Goal: Information Seeking & Learning: Learn about a topic

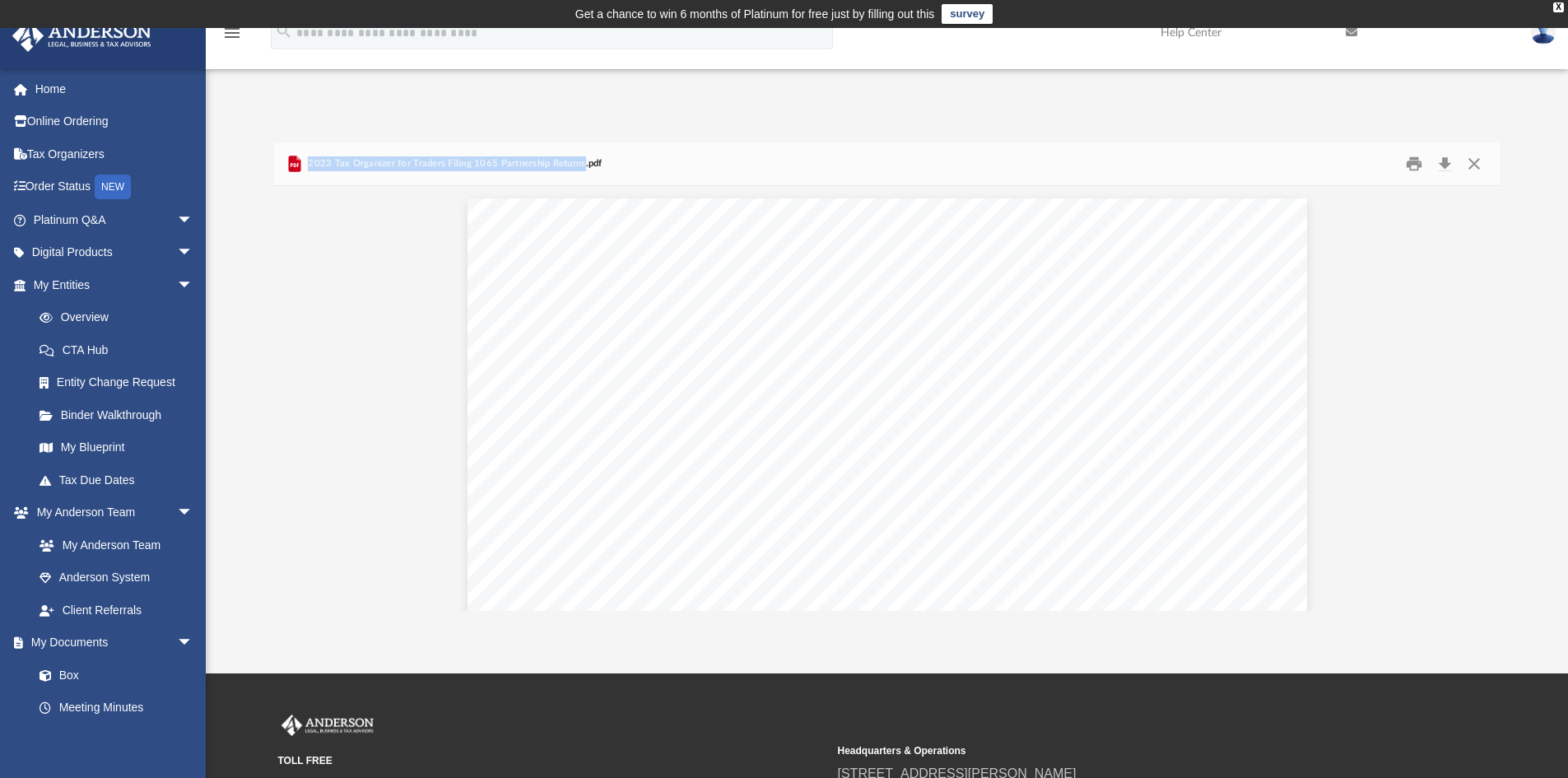
scroll to position [311, 1213]
click at [52, 85] on link "Home" at bounding box center [115, 88] width 207 height 33
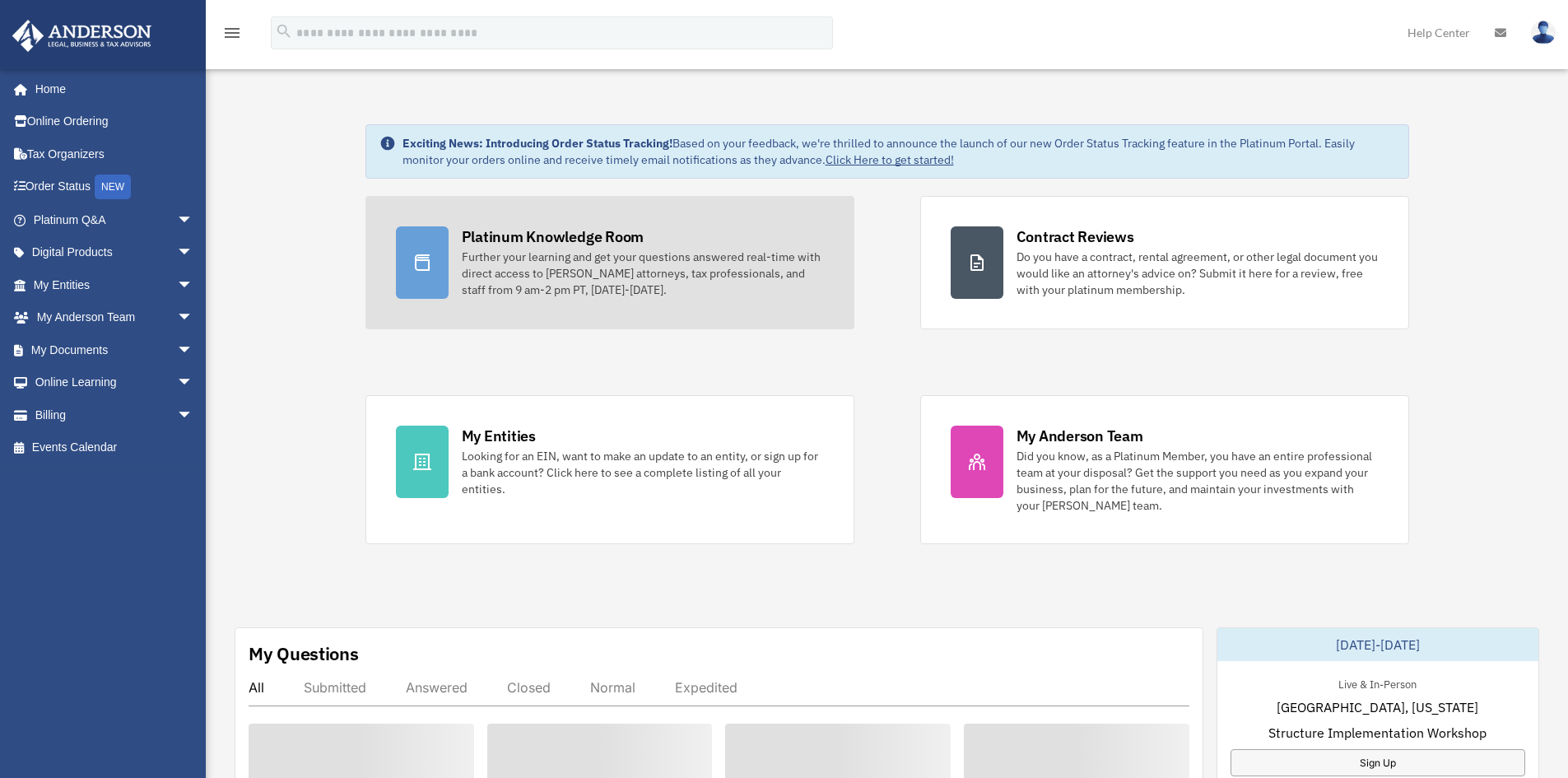
click at [644, 265] on div "Further your learning and get your questions answered real-time with direct acc…" at bounding box center [642, 273] width 362 height 49
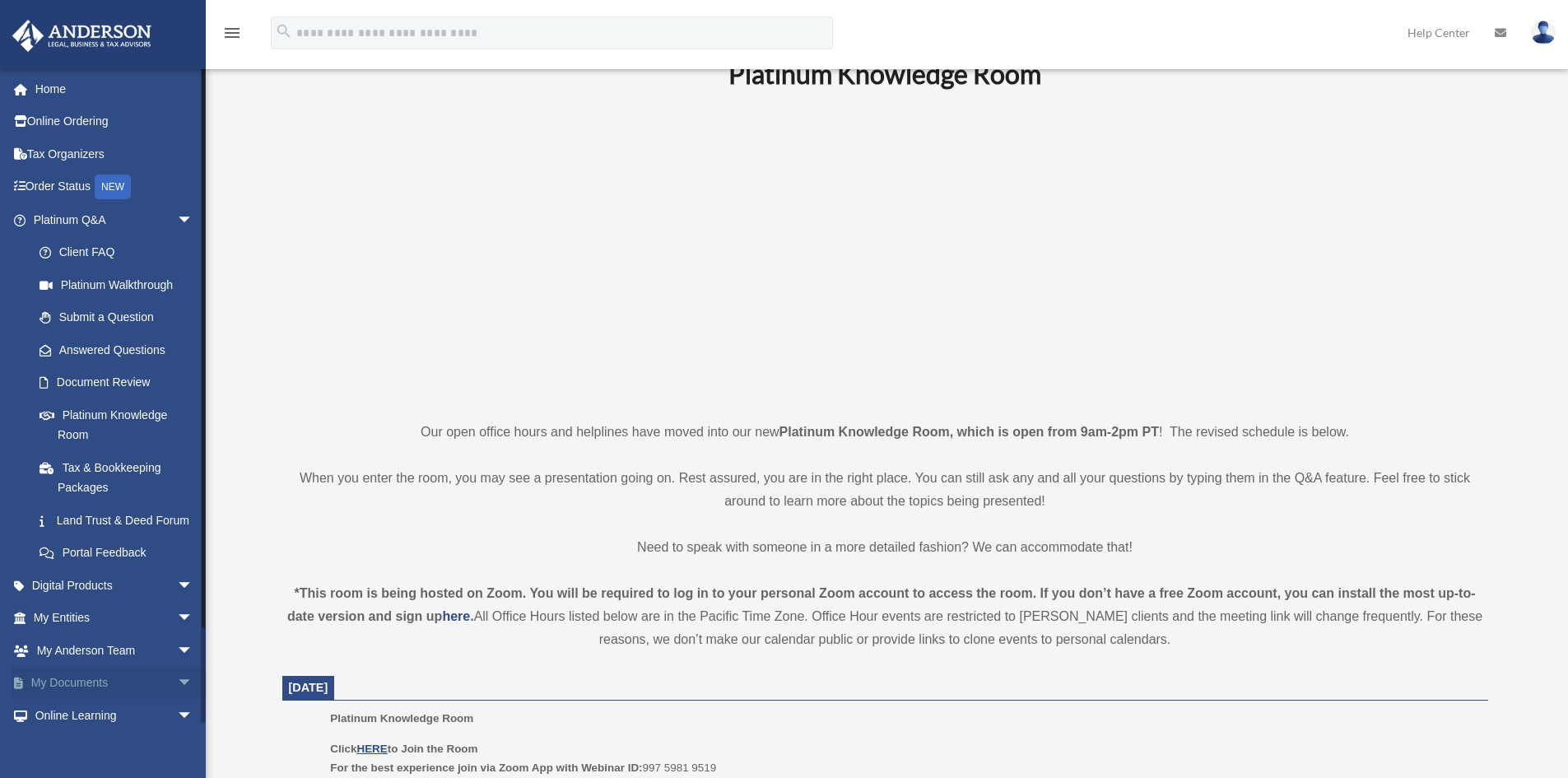
scroll to position [82, 0]
